Goal: Task Accomplishment & Management: Use online tool/utility

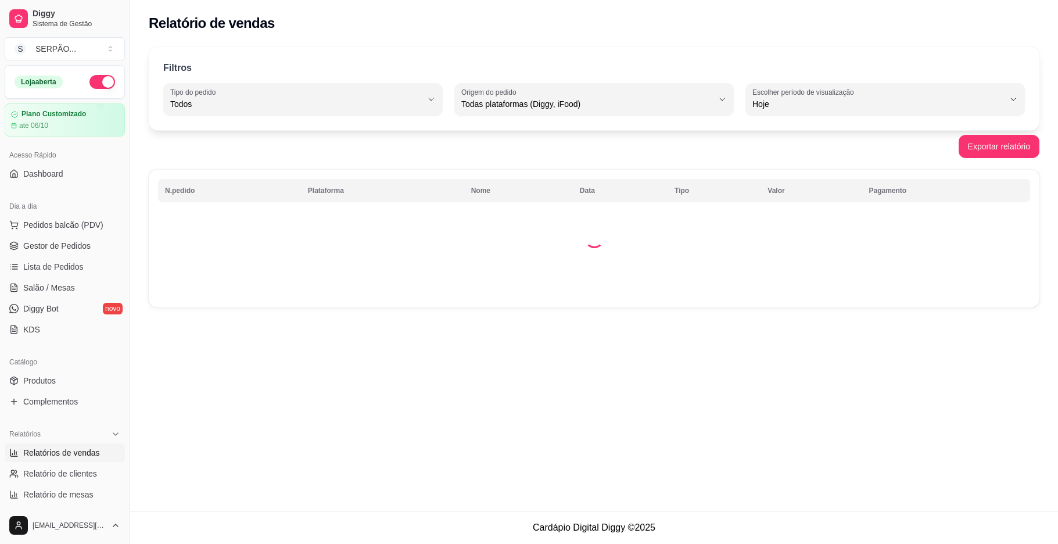
select select "ALL"
select select "0"
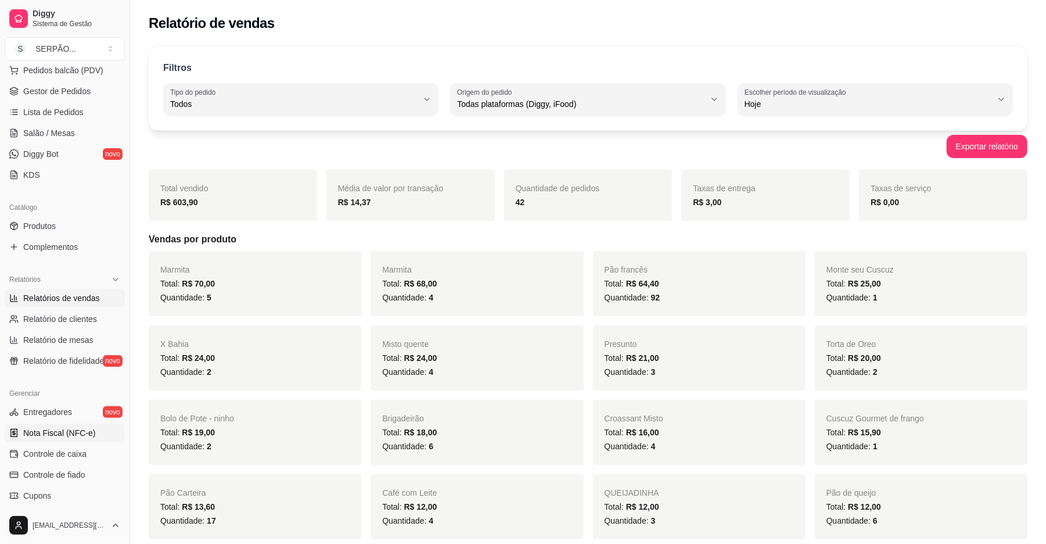
scroll to position [293, 0]
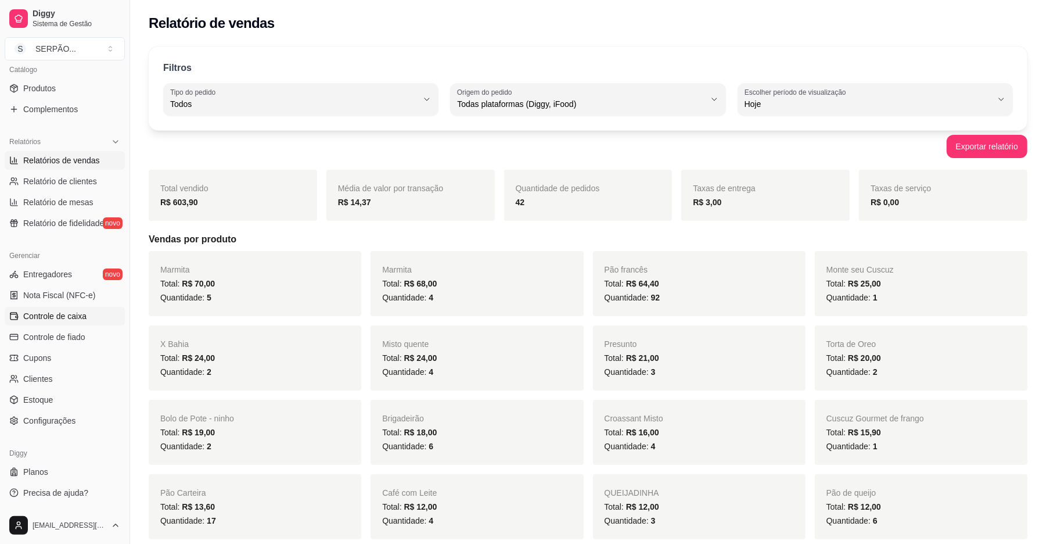
click at [77, 316] on span "Controle de caixa" at bounding box center [54, 316] width 63 height 12
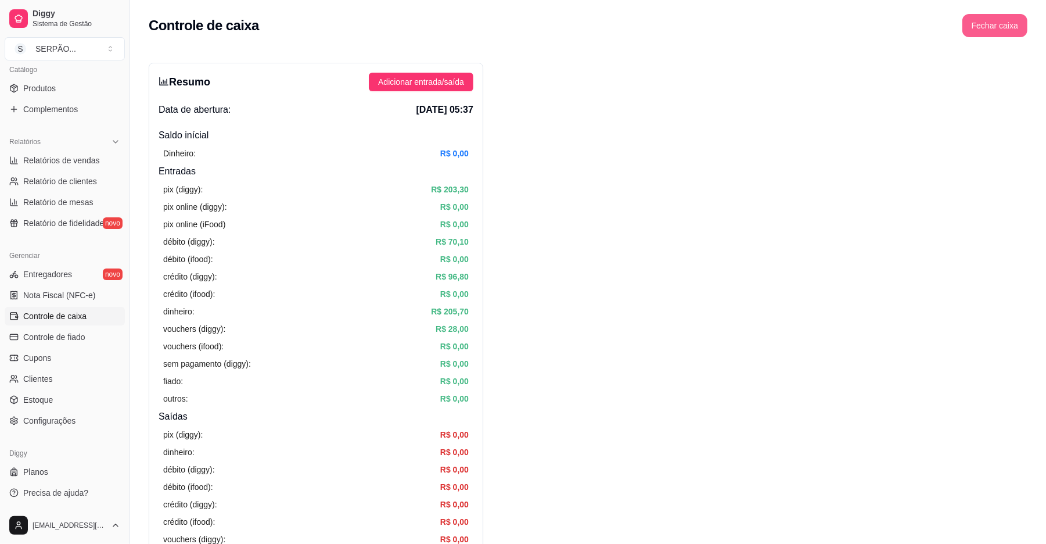
click at [1000, 21] on button "Fechar caixa" at bounding box center [995, 25] width 65 height 23
drag, startPoint x: 1033, startPoint y: 91, endPoint x: 1018, endPoint y: 95, distance: 15.6
click at [1027, 91] on span "Sim" at bounding box center [1020, 90] width 14 height 13
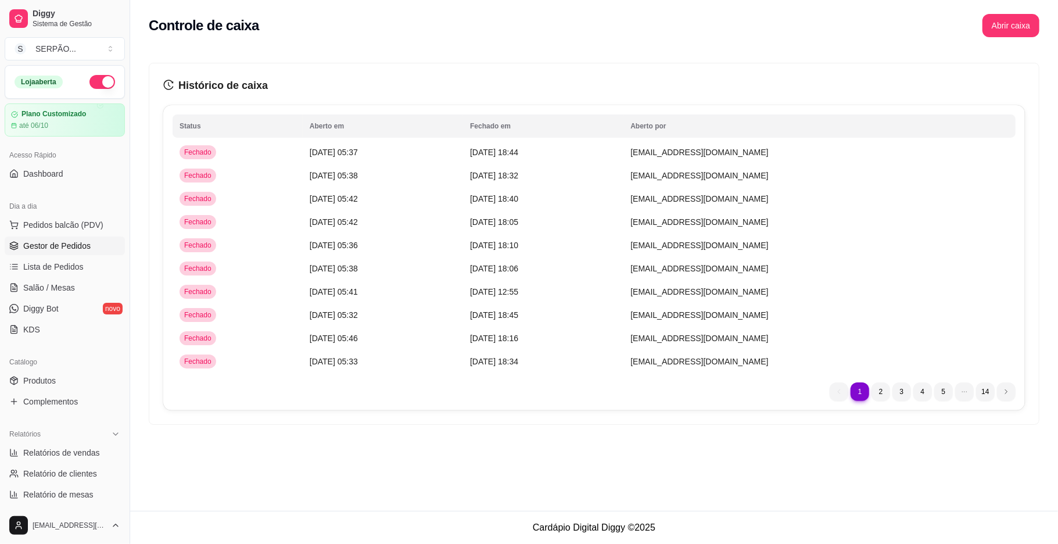
click at [76, 244] on span "Gestor de Pedidos" at bounding box center [56, 246] width 67 height 12
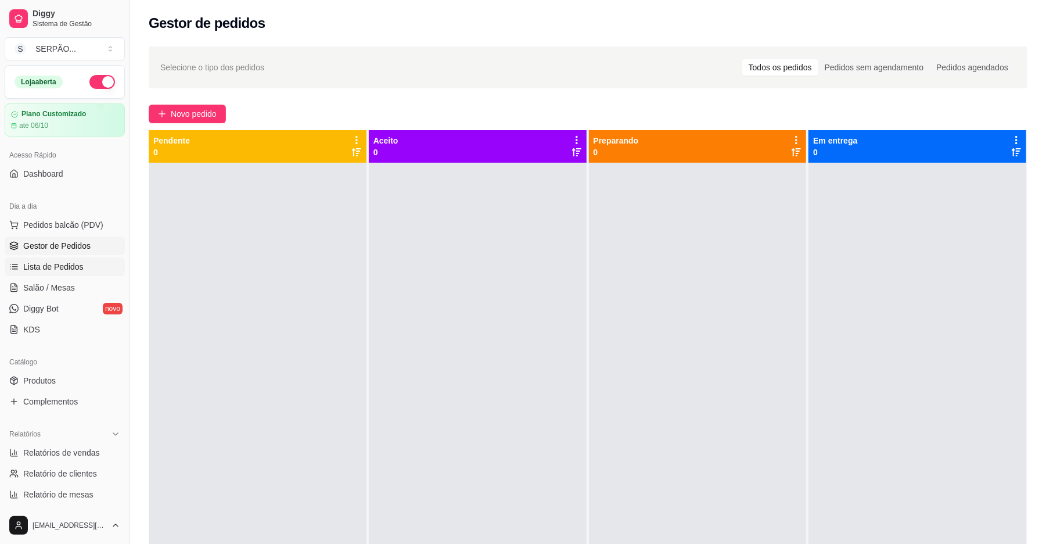
click at [70, 261] on span "Lista de Pedidos" at bounding box center [53, 267] width 60 height 12
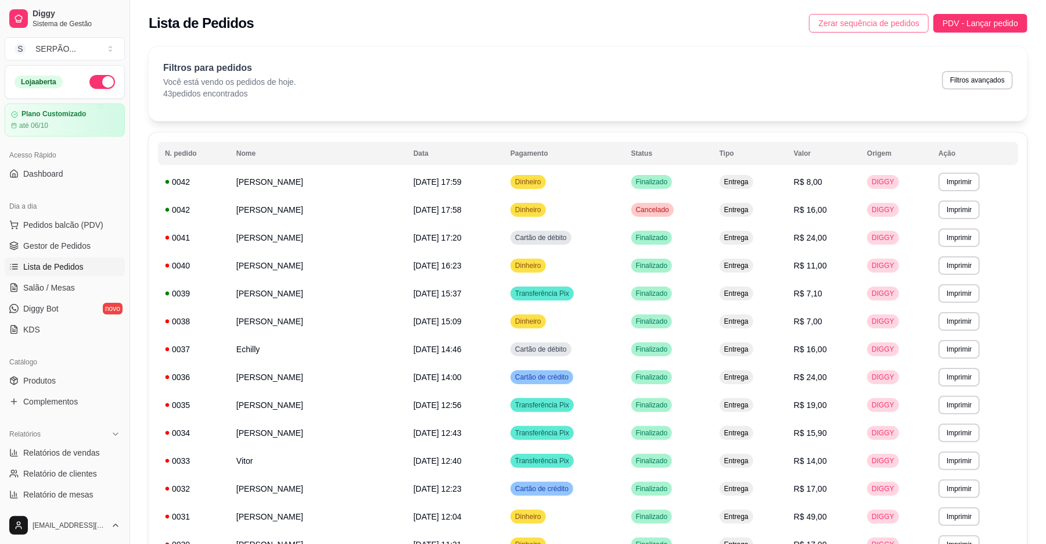
click at [842, 21] on span "Zerar sequência de pedidos" at bounding box center [869, 23] width 101 height 13
